Goal: Task Accomplishment & Management: Manage account settings

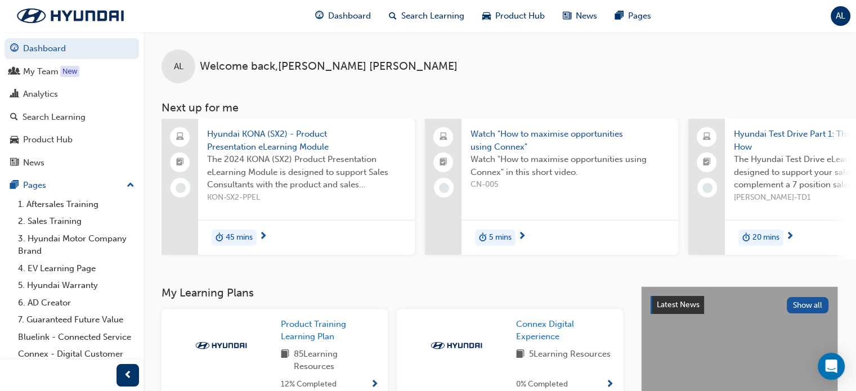
click at [843, 10] on span "AL" at bounding box center [841, 16] width 10 height 13
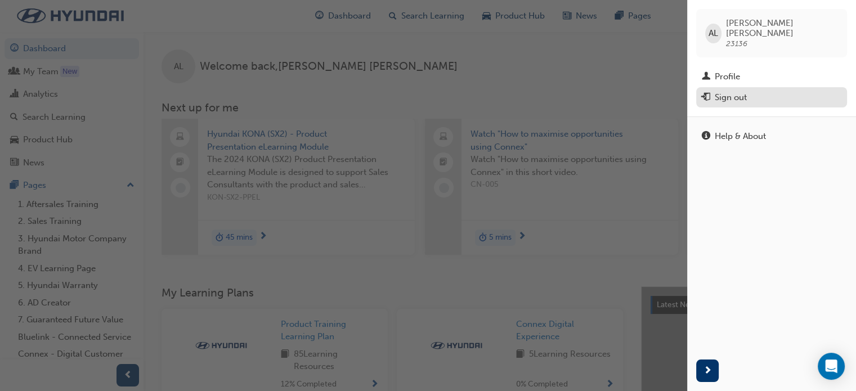
click at [720, 92] on div "Sign out" at bounding box center [731, 97] width 32 height 13
